Goal: Navigation & Orientation: Find specific page/section

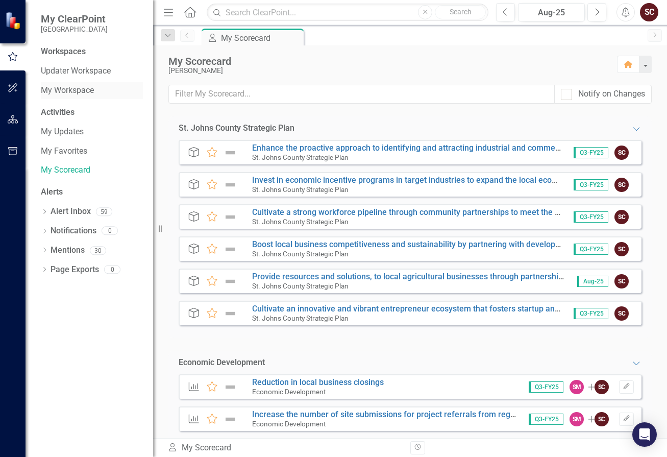
click at [62, 90] on link "My Workspace" at bounding box center [92, 91] width 102 height 12
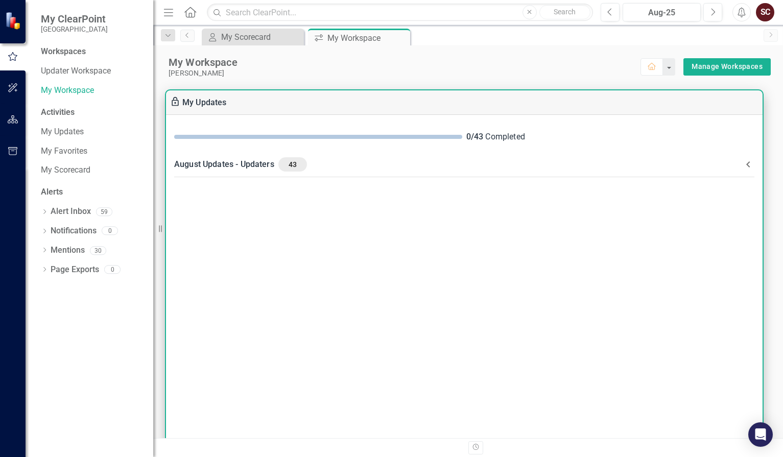
click at [429, 158] on div "August Updates - Updaters 43" at bounding box center [458, 164] width 568 height 14
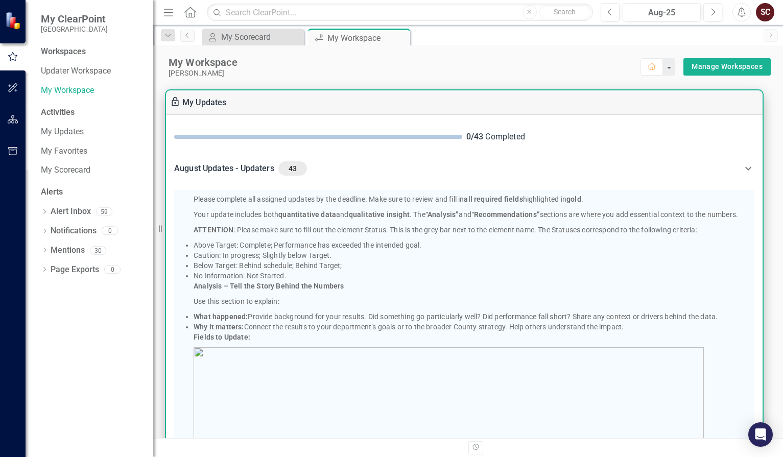
click at [401, 165] on div "August Updates - Updaters 43" at bounding box center [458, 168] width 568 height 14
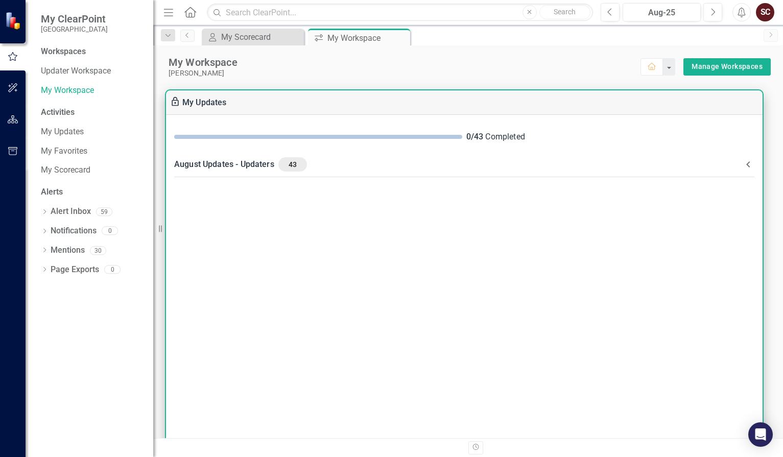
click at [373, 166] on div "August Updates - Updaters 43" at bounding box center [458, 164] width 568 height 14
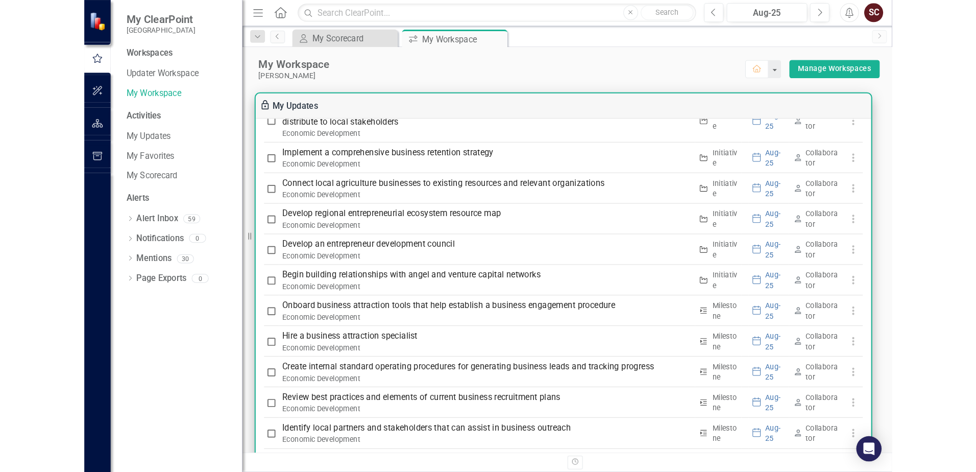
scroll to position [986, 0]
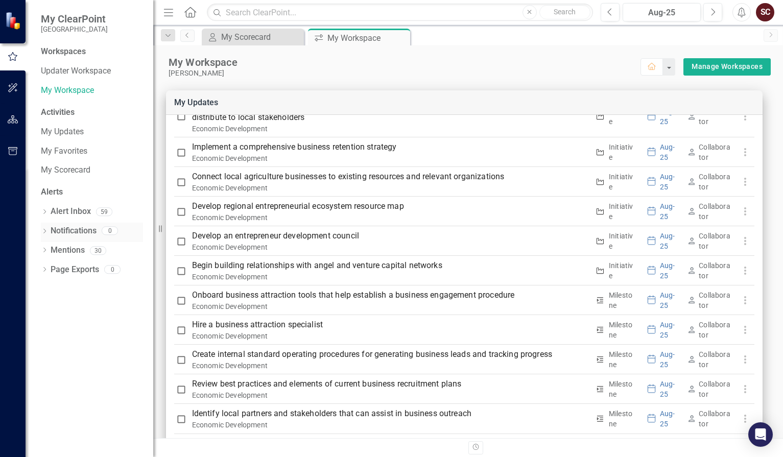
drag, startPoint x: 159, startPoint y: 230, endPoint x: 135, endPoint y: 226, distance: 24.9
click at [135, 226] on div "My ClearPoint St. Johns County Workspaces Updater Workspace My Workspace Activi…" at bounding box center [76, 228] width 153 height 457
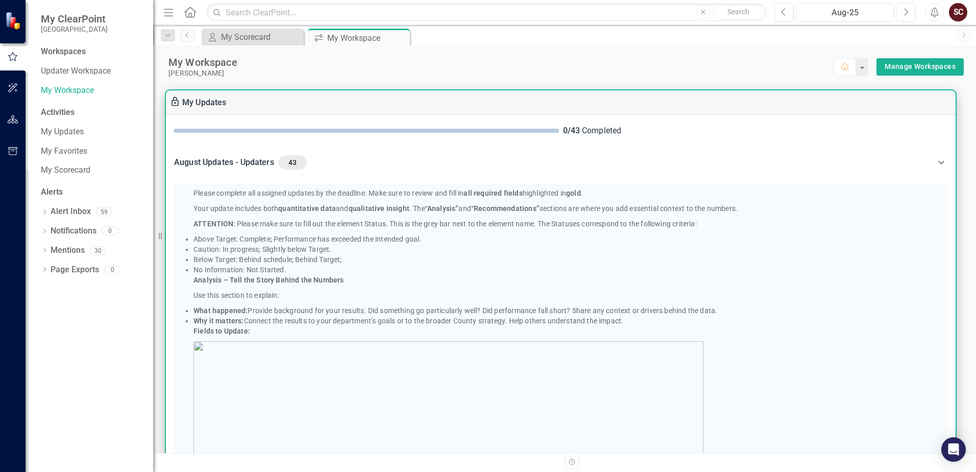
scroll to position [0, 0]
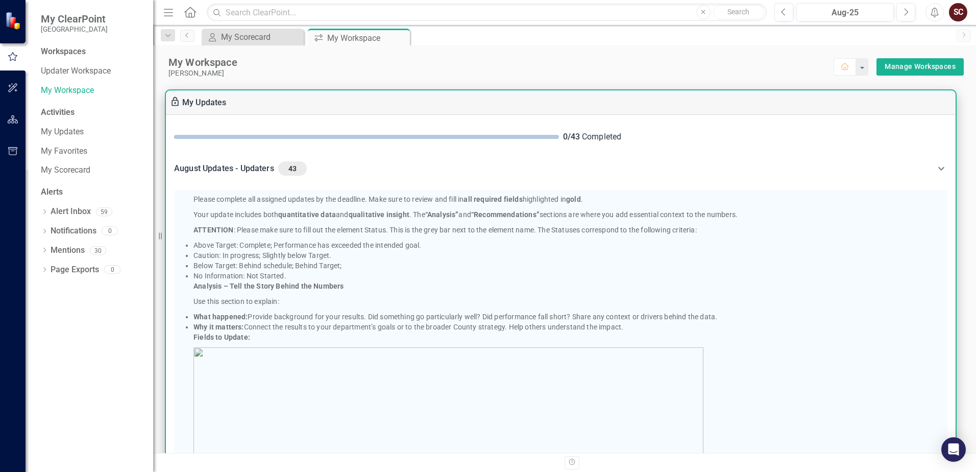
click at [483, 166] on div "August Updates - Updaters 43" at bounding box center [554, 168] width 761 height 14
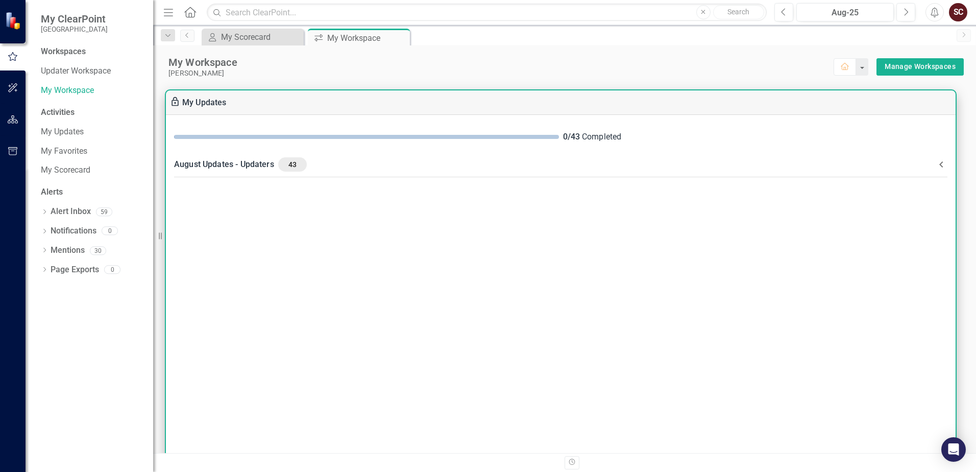
click at [483, 166] on div "August Updates - Updaters 43" at bounding box center [554, 164] width 761 height 14
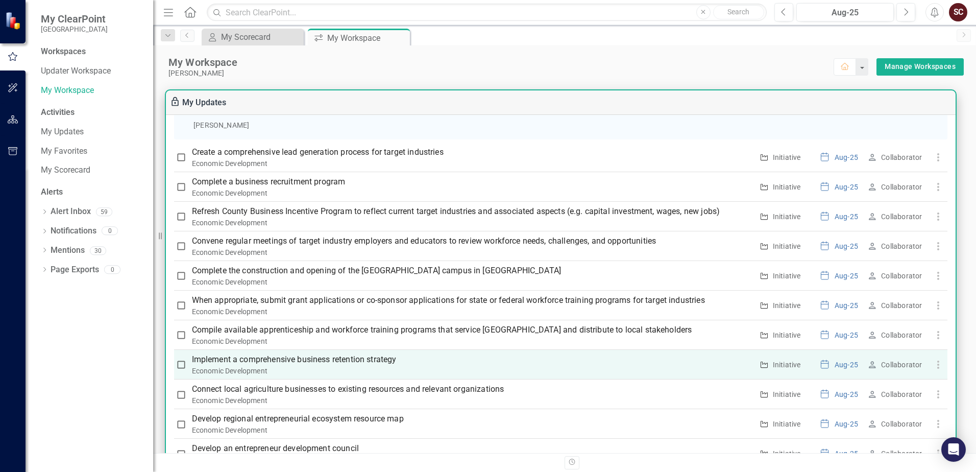
scroll to position [664, 0]
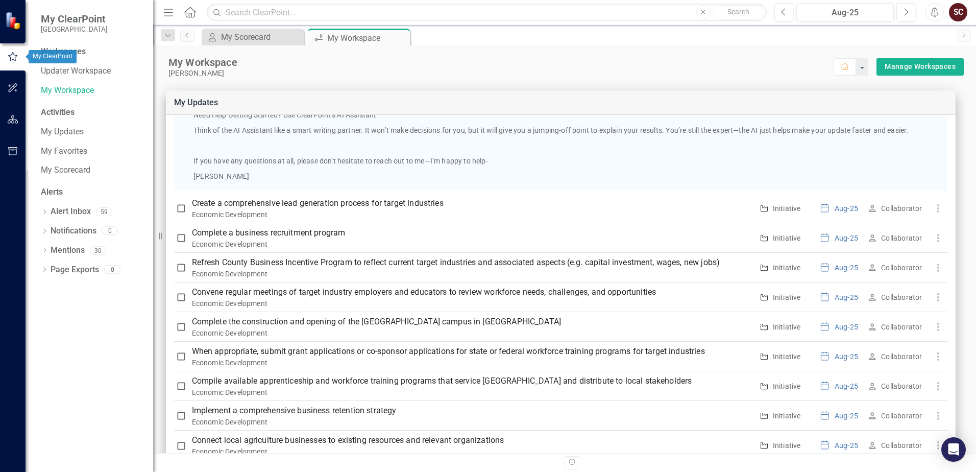
click at [17, 59] on icon "button" at bounding box center [12, 56] width 11 height 9
click at [10, 118] on icon "button" at bounding box center [13, 119] width 11 height 8
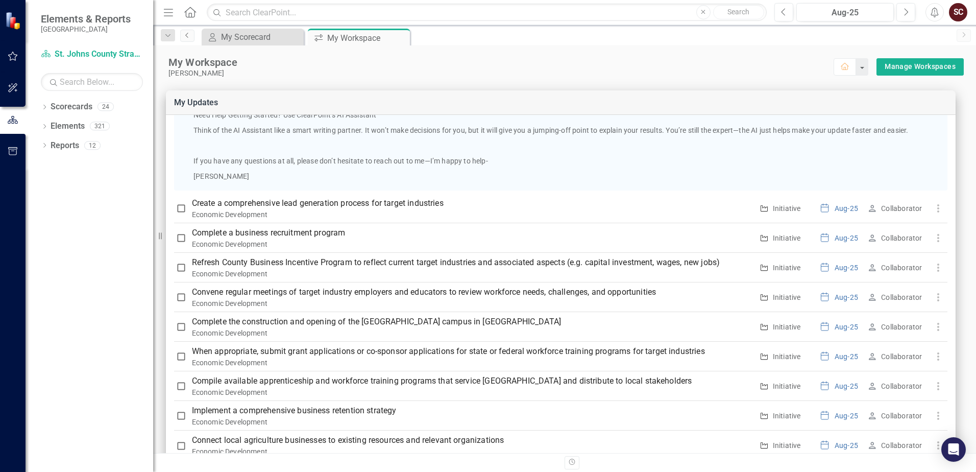
click at [187, 35] on icon "Previous" at bounding box center [187, 35] width 8 height 6
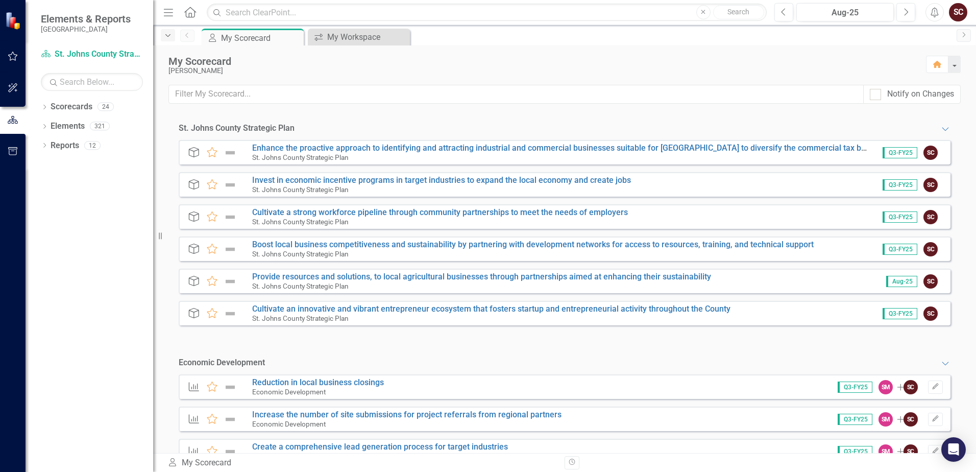
click at [165, 36] on icon "Dropdown" at bounding box center [167, 35] width 9 height 7
click at [184, 35] on icon "Previous" at bounding box center [187, 35] width 8 height 6
click at [374, 40] on div "My Workspace" at bounding box center [360, 37] width 67 height 13
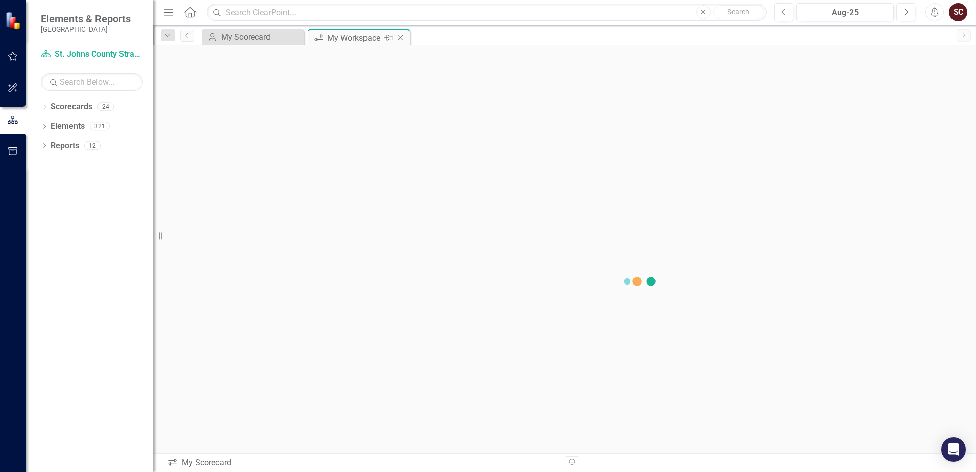
click at [402, 35] on icon "Close" at bounding box center [400, 38] width 10 height 8
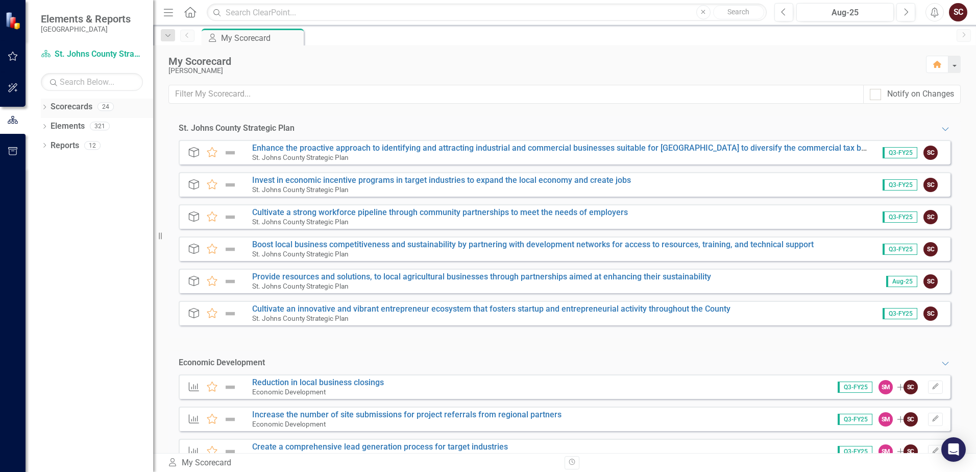
click at [44, 106] on icon "Dropdown" at bounding box center [44, 108] width 7 height 6
click at [92, 123] on link "St. Johns County Strategic Plan" at bounding box center [104, 126] width 97 height 12
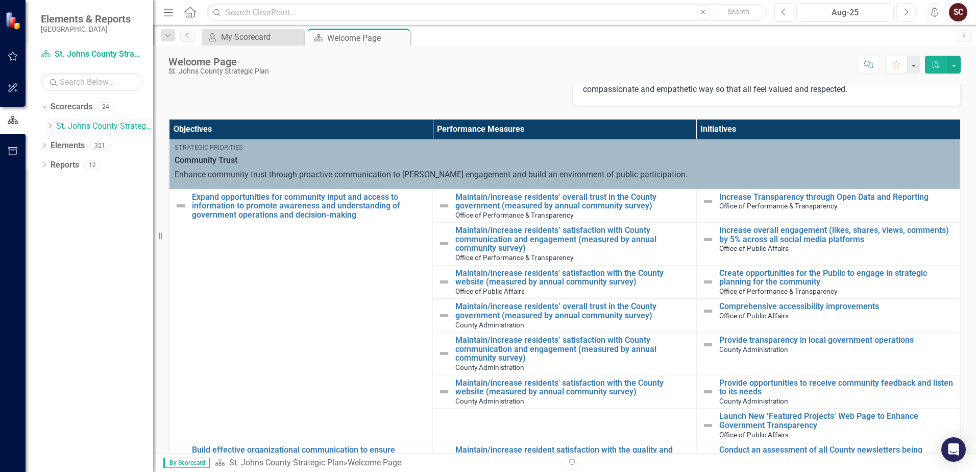
click at [52, 125] on icon "Dropdown" at bounding box center [50, 126] width 8 height 6
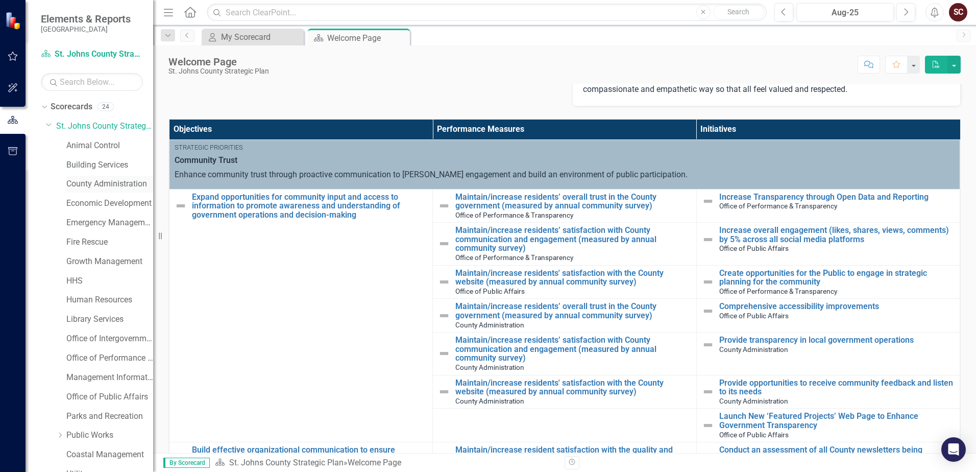
click at [83, 181] on link "County Administration" at bounding box center [109, 184] width 87 height 12
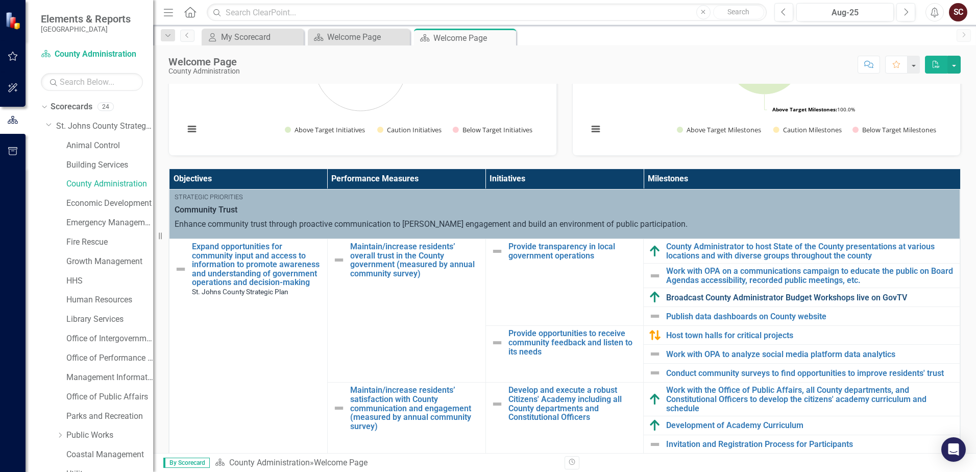
click at [667, 298] on link "Broadcast County Administrator Budget Workshops live on GovTV" at bounding box center [810, 297] width 288 height 9
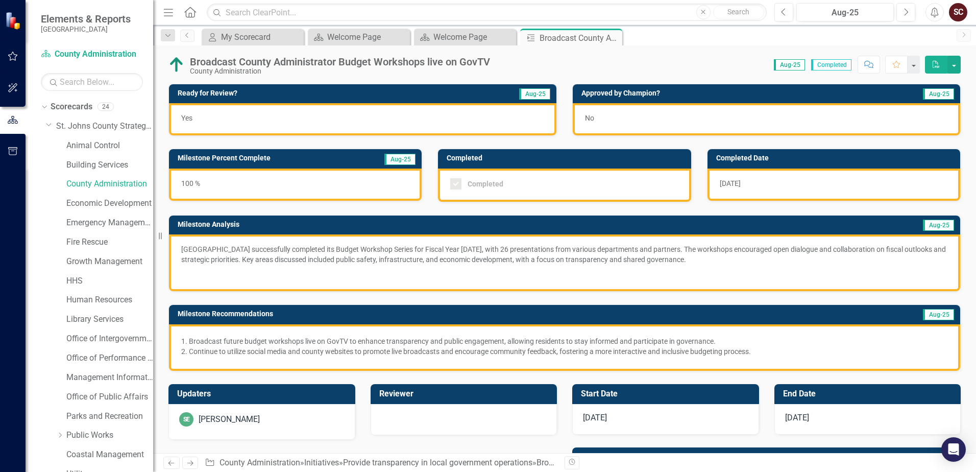
click at [0, 0] on icon "Close" at bounding box center [0, 0] width 0 height 0
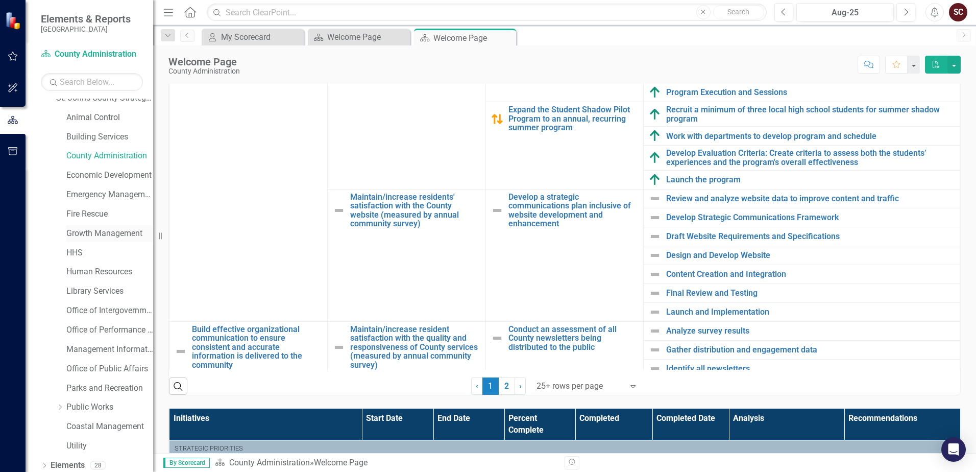
scroll to position [52, 0]
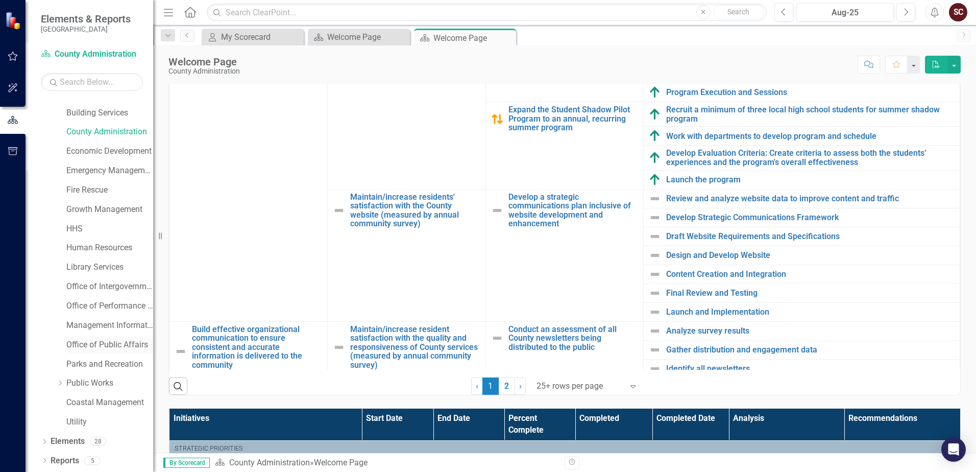
click at [90, 344] on link "Office of Public Affairs" at bounding box center [109, 345] width 87 height 12
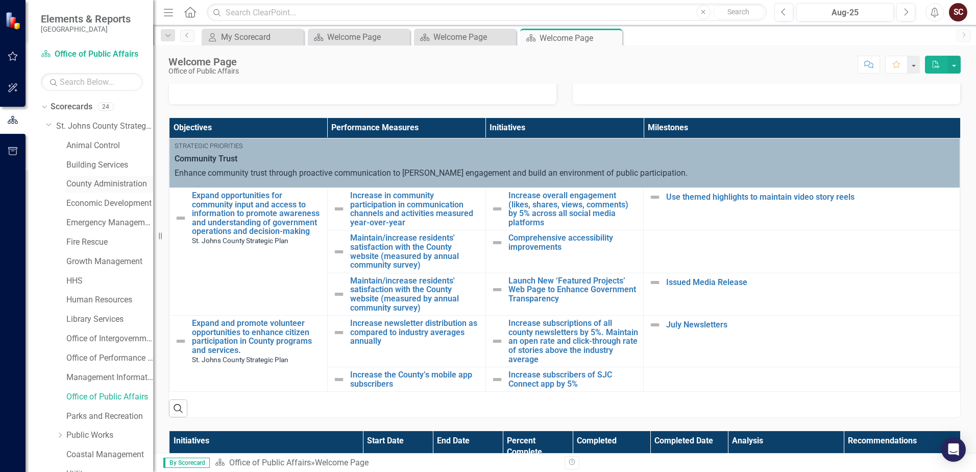
click at [87, 181] on link "County Administration" at bounding box center [109, 184] width 87 height 12
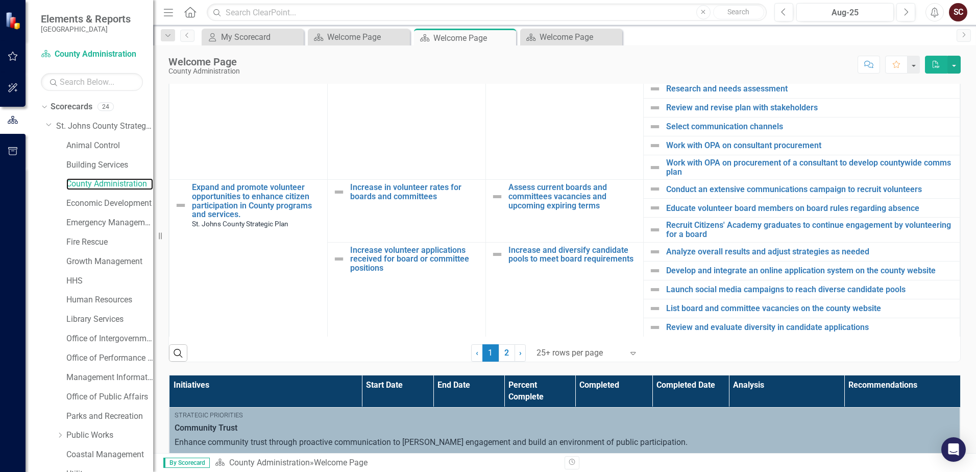
scroll to position [460, 0]
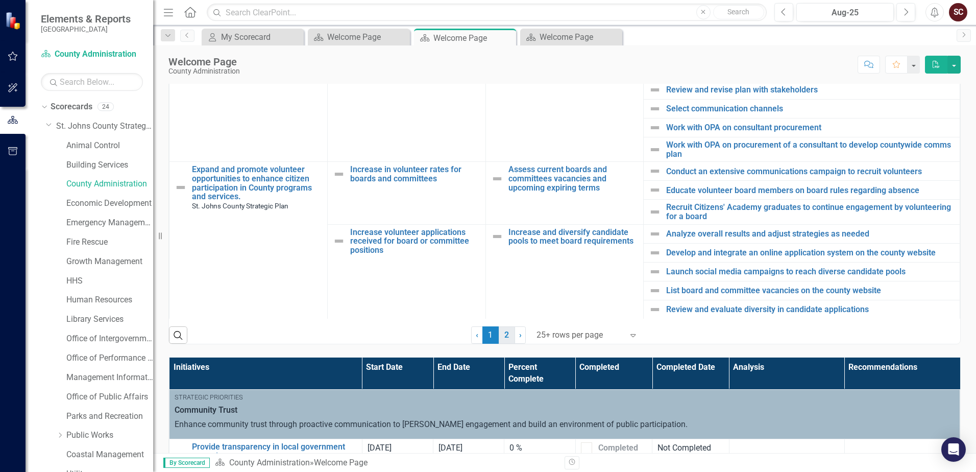
click at [504, 331] on link "2" at bounding box center [507, 334] width 16 height 17
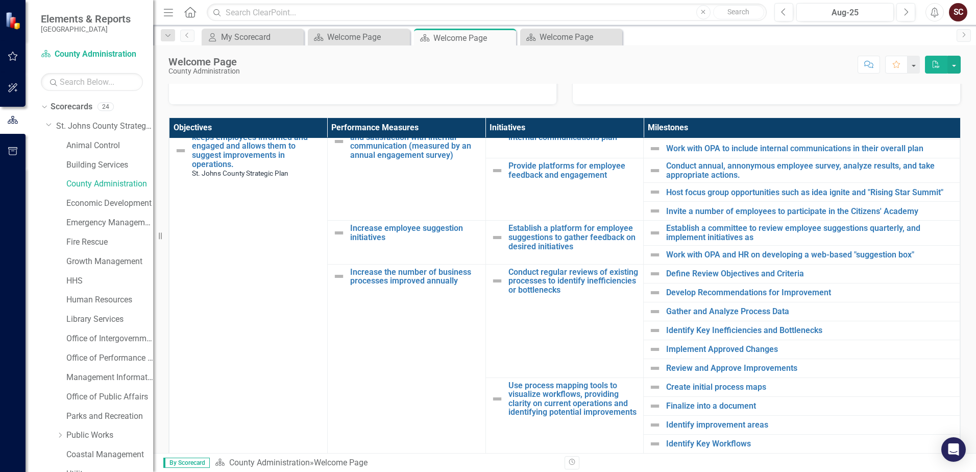
scroll to position [357, 0]
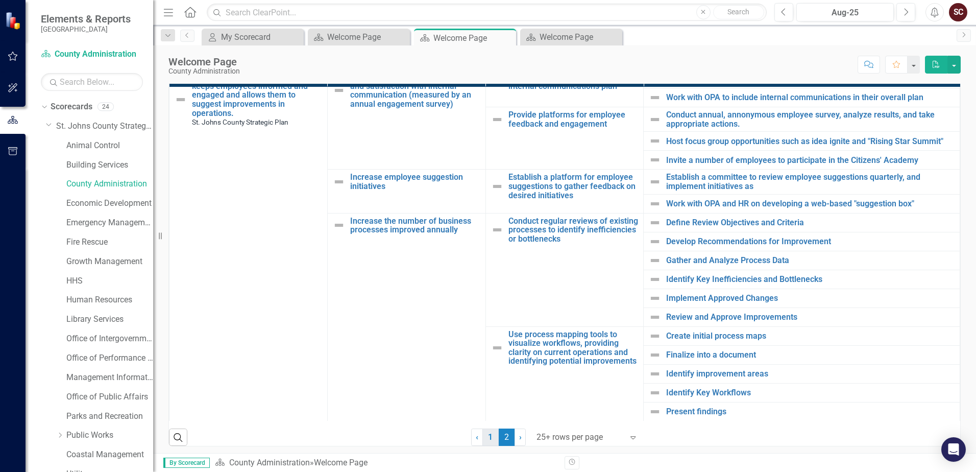
click at [488, 432] on link "1" at bounding box center [490, 436] width 16 height 17
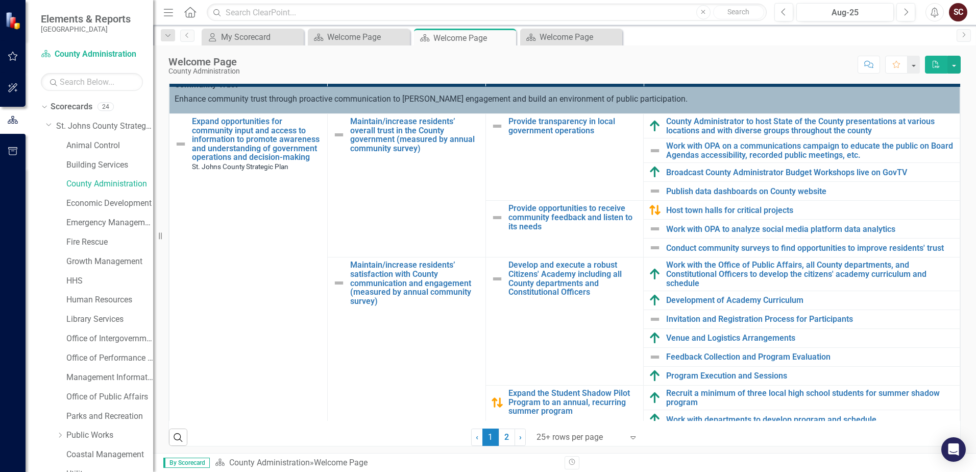
scroll to position [0, 0]
